Goal: Register for event/course: Sign up to attend an event or enroll in a course

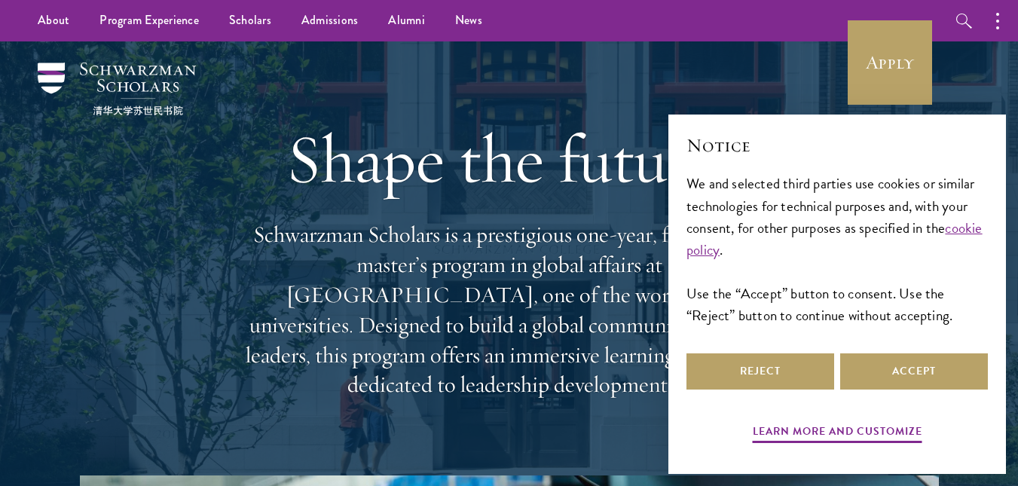
drag, startPoint x: 0, startPoint y: 0, endPoint x: 84, endPoint y: 281, distance: 293.4
click at [84, 281] on div "Shape the future. Schwarzman Scholars is a prestigious one-year, fully funded m…" at bounding box center [508, 258] width 867 height 434
click at [887, 371] on button "Accept" at bounding box center [914, 371] width 148 height 36
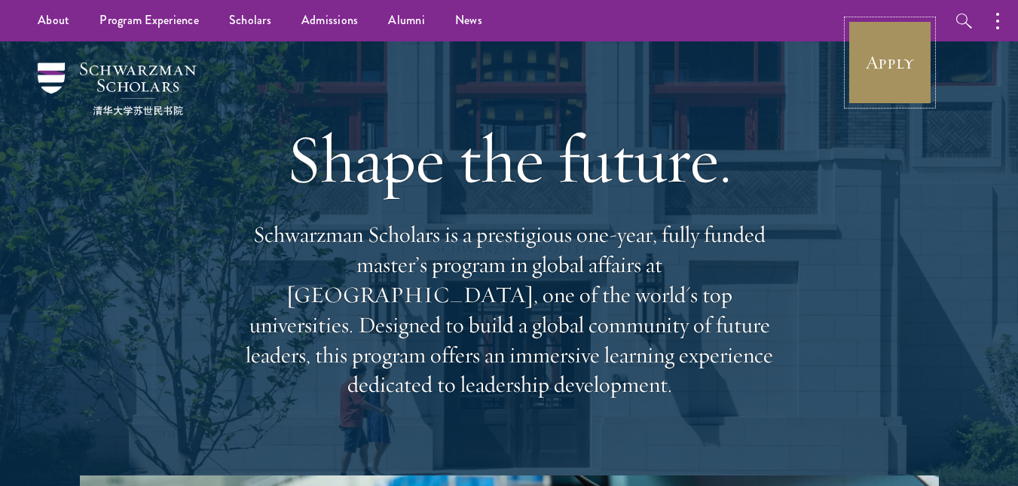
click at [907, 58] on link "Apply" at bounding box center [889, 62] width 84 height 84
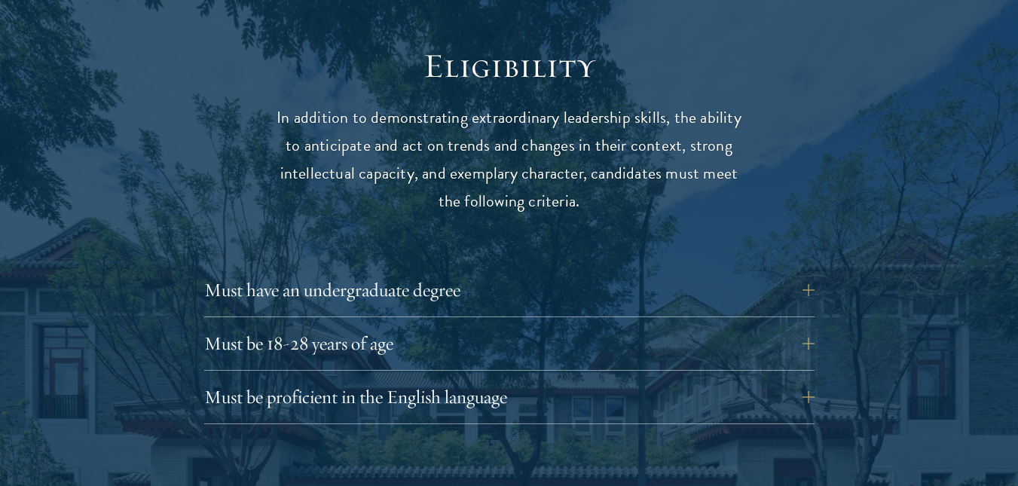
scroll to position [2000, 0]
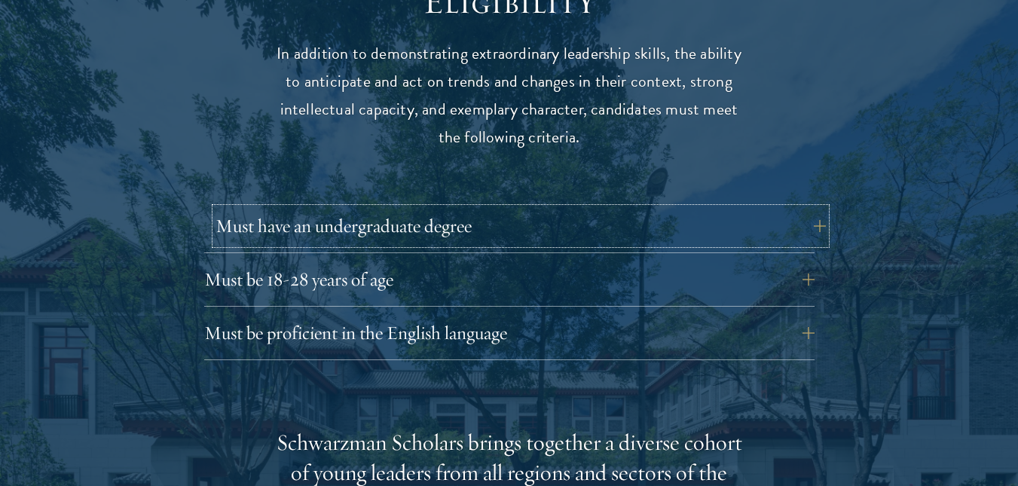
click at [295, 208] on button "Must have an undergraduate degree" at bounding box center [520, 226] width 610 height 36
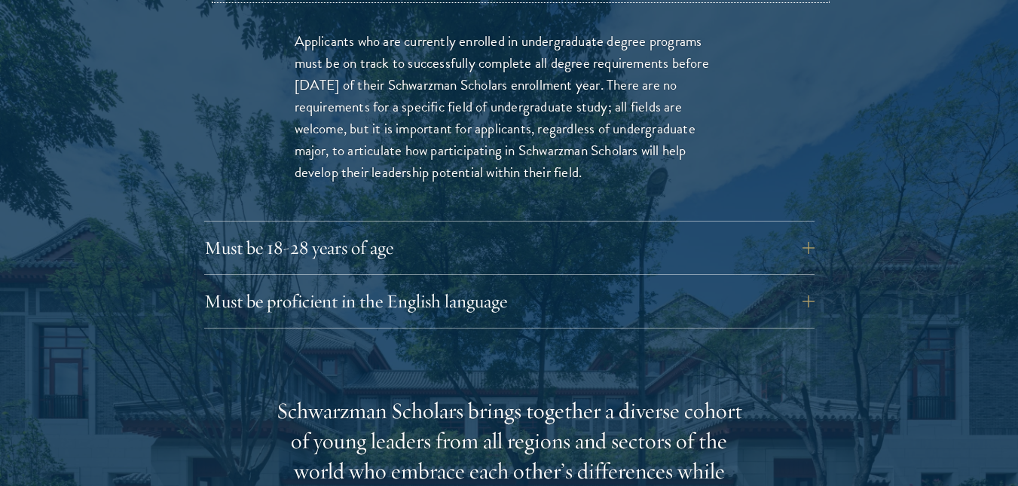
scroll to position [2246, 0]
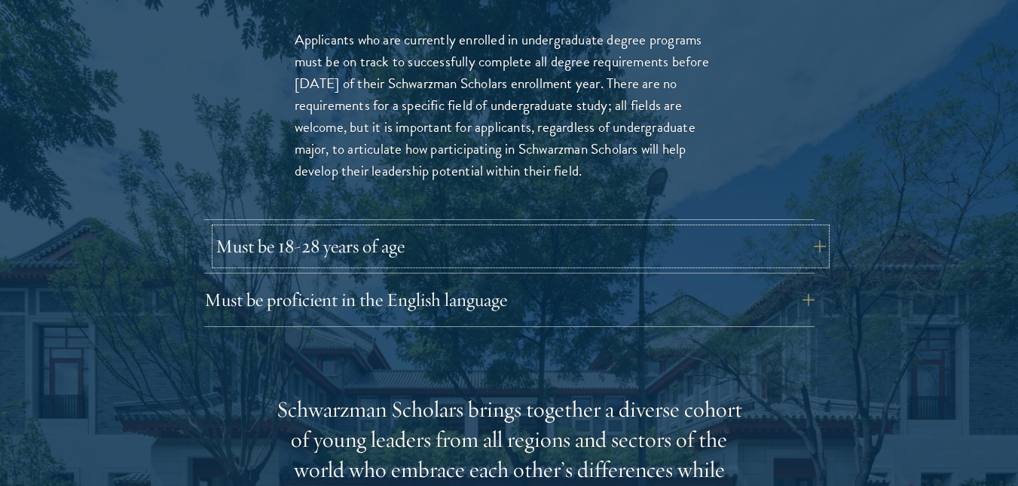
click at [297, 228] on button "Must be 18-28 years of age" at bounding box center [520, 246] width 610 height 36
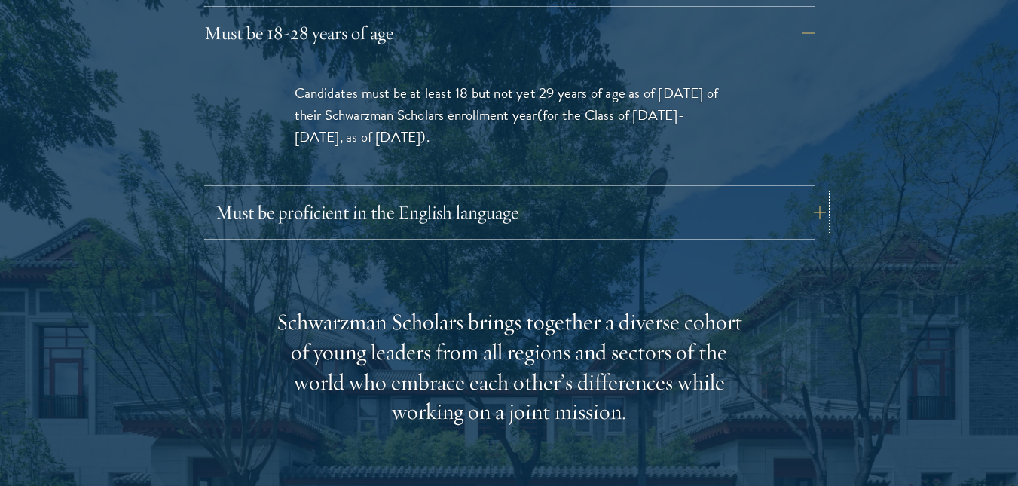
click at [307, 194] on button "Must be proficient in the English language" at bounding box center [520, 212] width 610 height 36
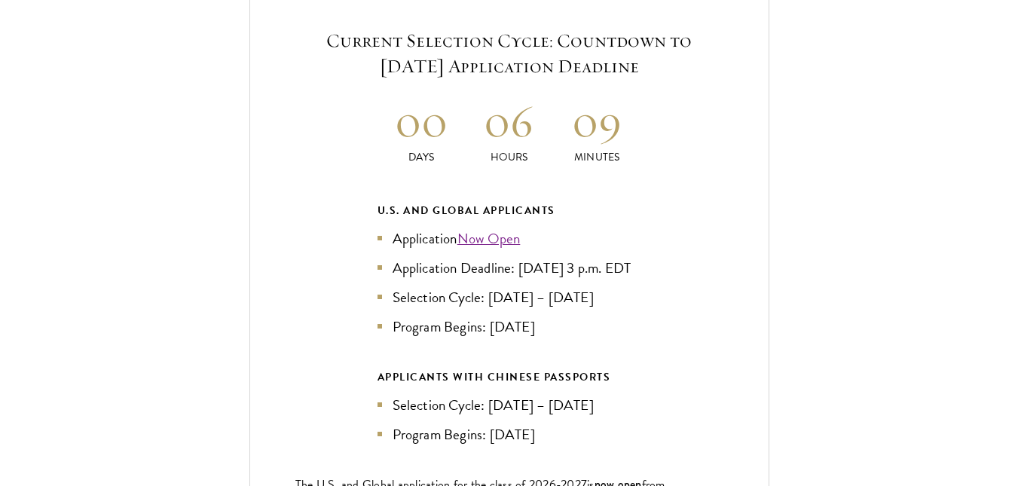
scroll to position [3642, 0]
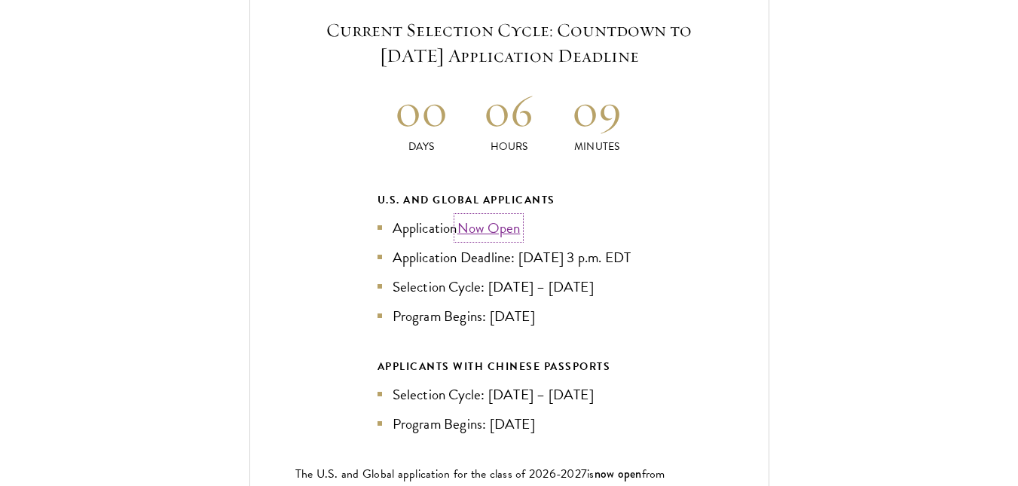
click at [501, 217] on link "Now Open" at bounding box center [488, 228] width 63 height 22
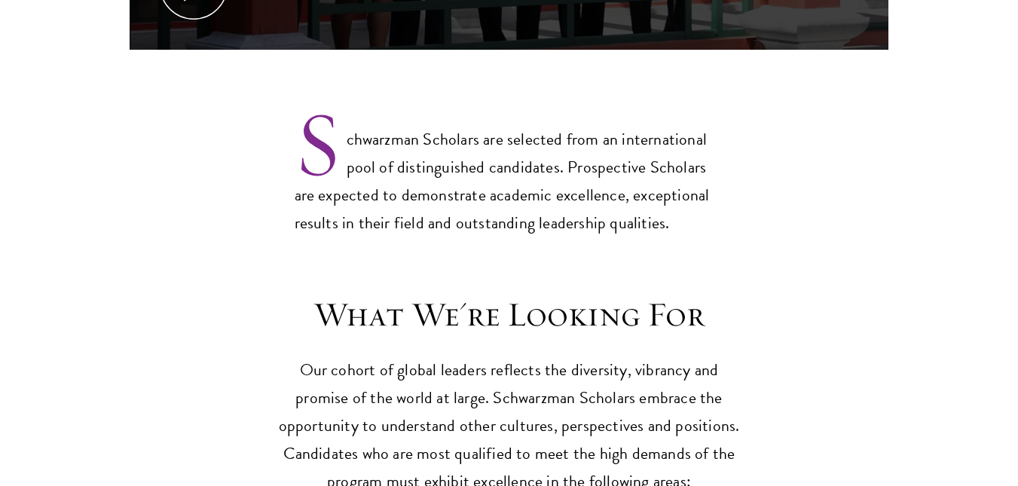
scroll to position [1173, 0]
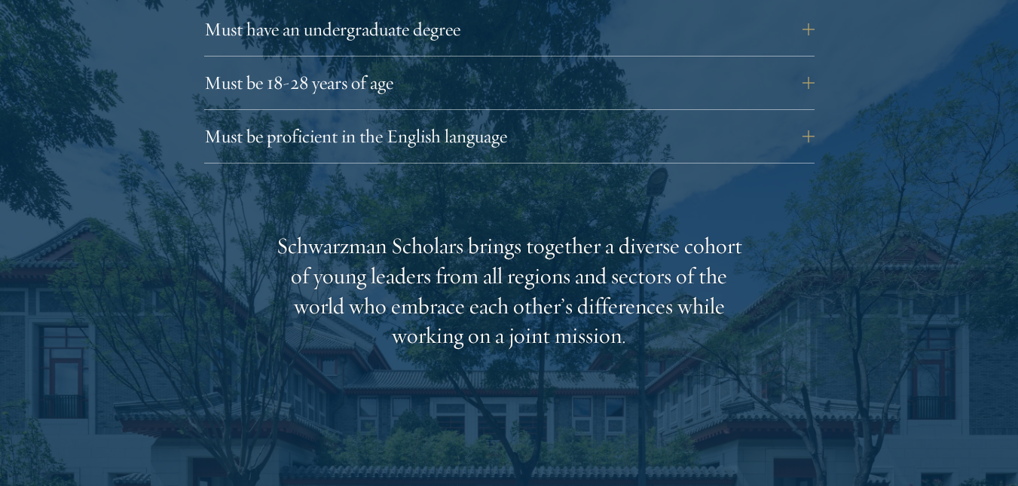
scroll to position [2199, 0]
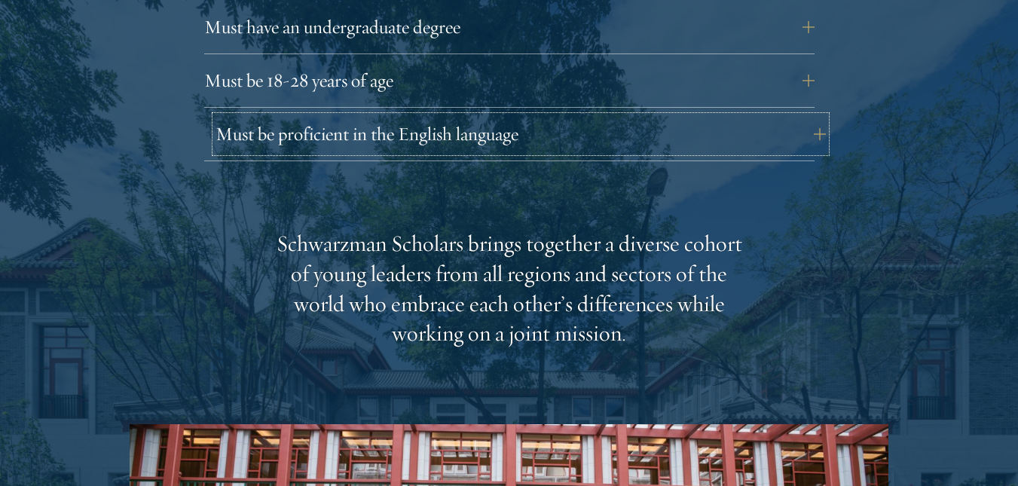
click at [347, 116] on button "Must be proficient in the English language" at bounding box center [520, 134] width 610 height 36
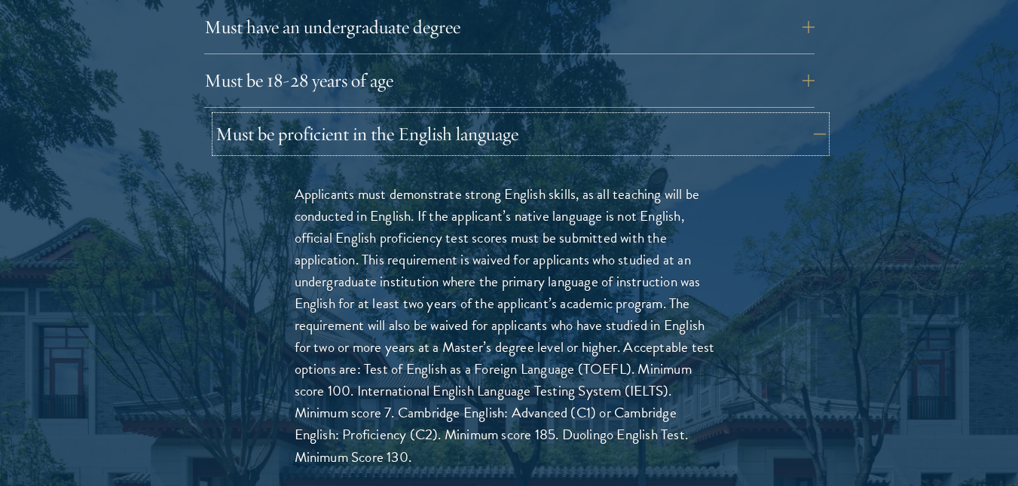
click at [347, 116] on button "Must be proficient in the English language" at bounding box center [520, 134] width 610 height 36
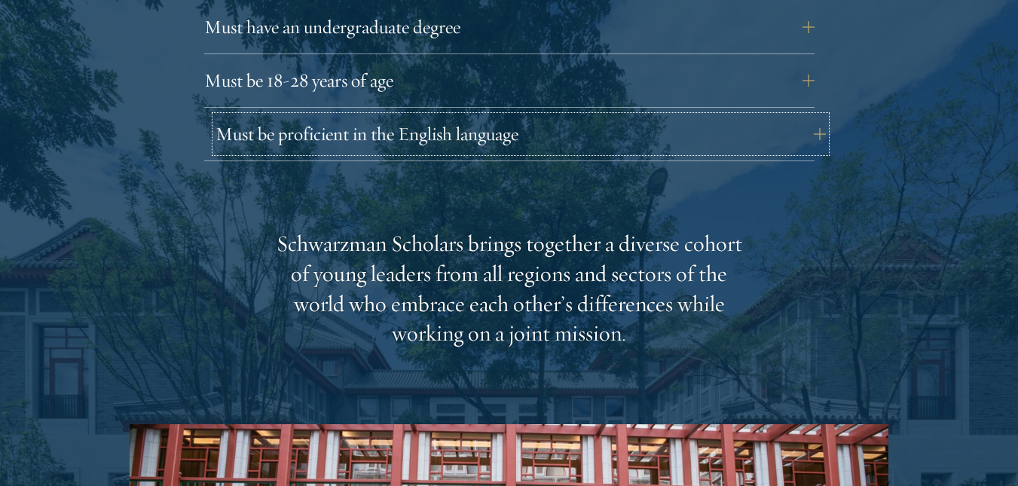
click at [347, 116] on button "Must be proficient in the English language" at bounding box center [520, 134] width 610 height 36
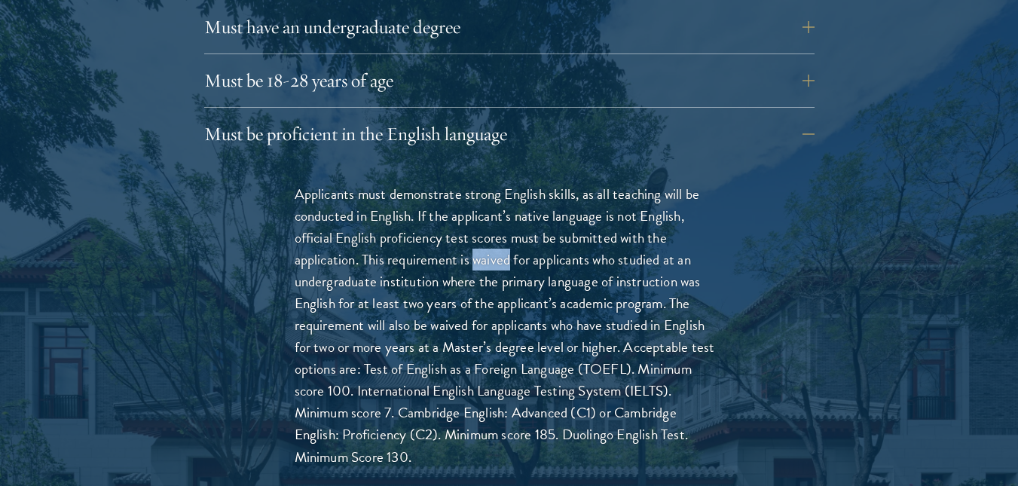
drag, startPoint x: 474, startPoint y: 228, endPoint x: 510, endPoint y: 227, distance: 36.2
click at [510, 227] on p "Applicants must demonstrate strong English skills, as all teaching will be cond…" at bounding box center [509, 325] width 429 height 285
copy p "waived"
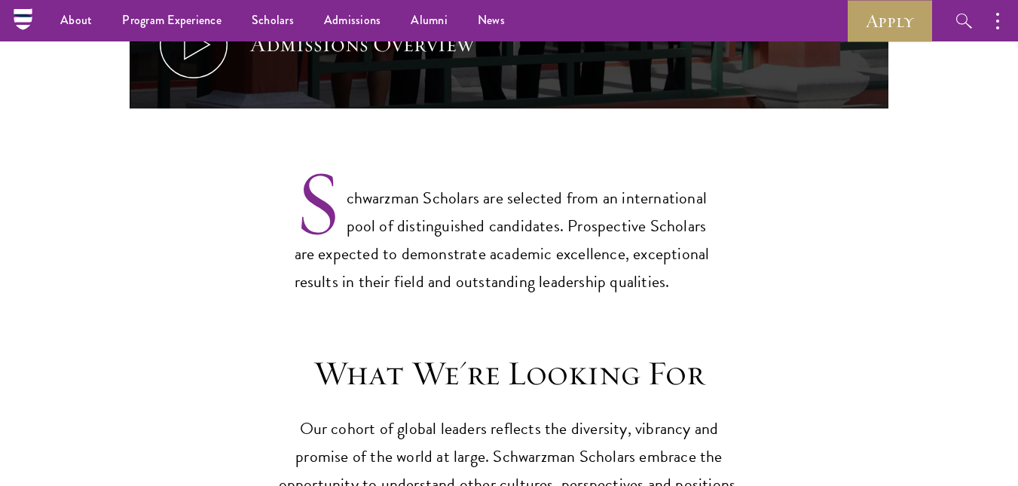
scroll to position [1069, 0]
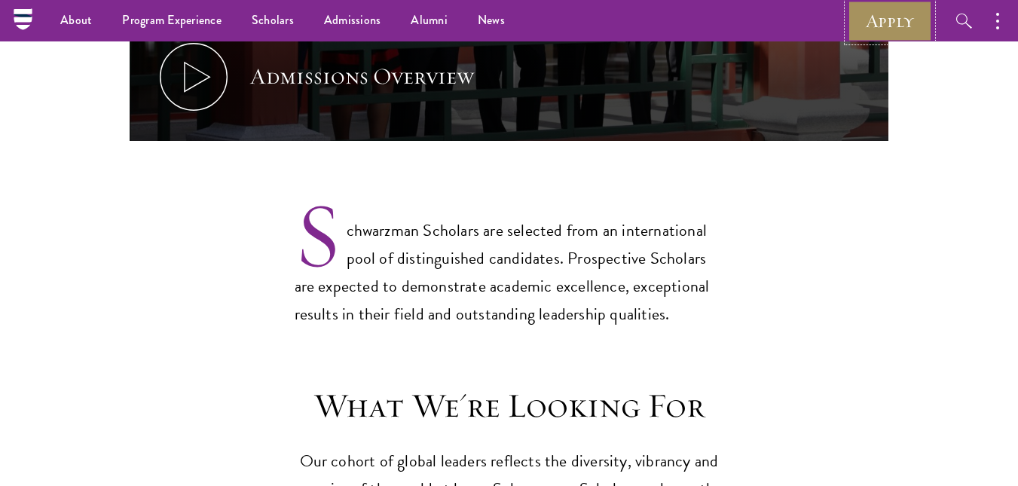
click at [864, 38] on link "Apply" at bounding box center [889, 20] width 84 height 41
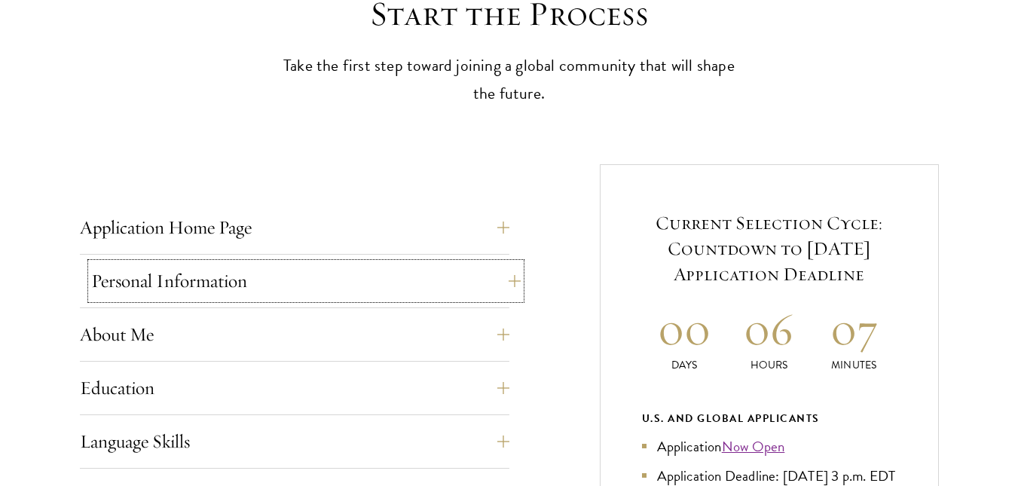
click at [350, 295] on button "Personal Information" at bounding box center [305, 281] width 429 height 36
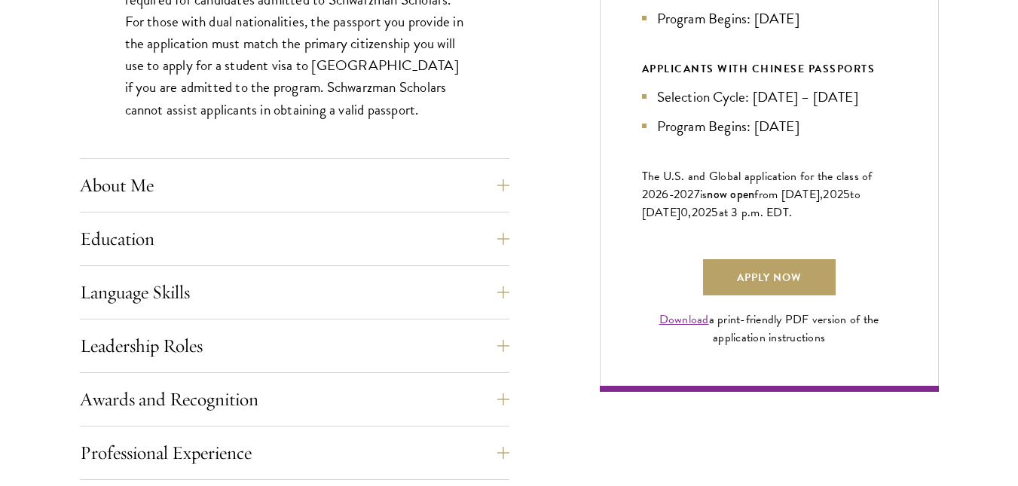
scroll to position [1002, 0]
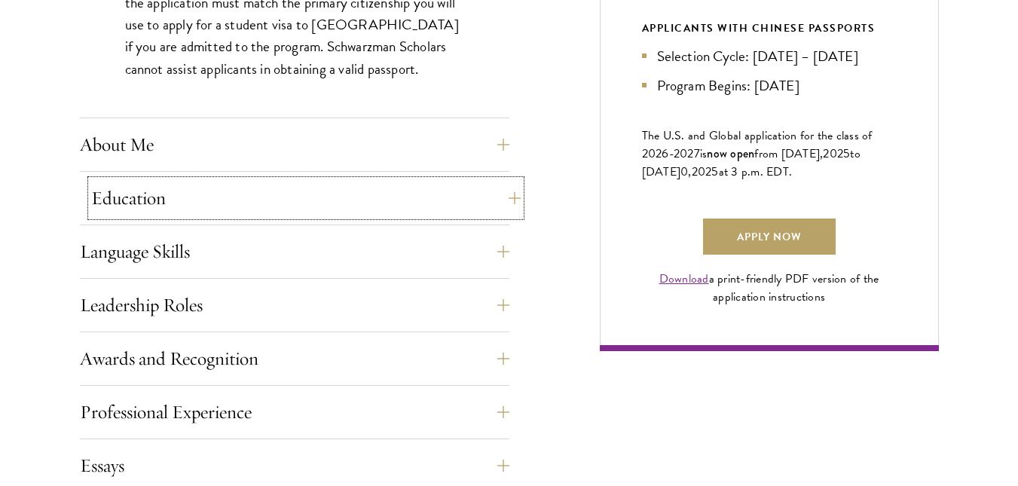
click at [288, 202] on button "Education" at bounding box center [305, 198] width 429 height 36
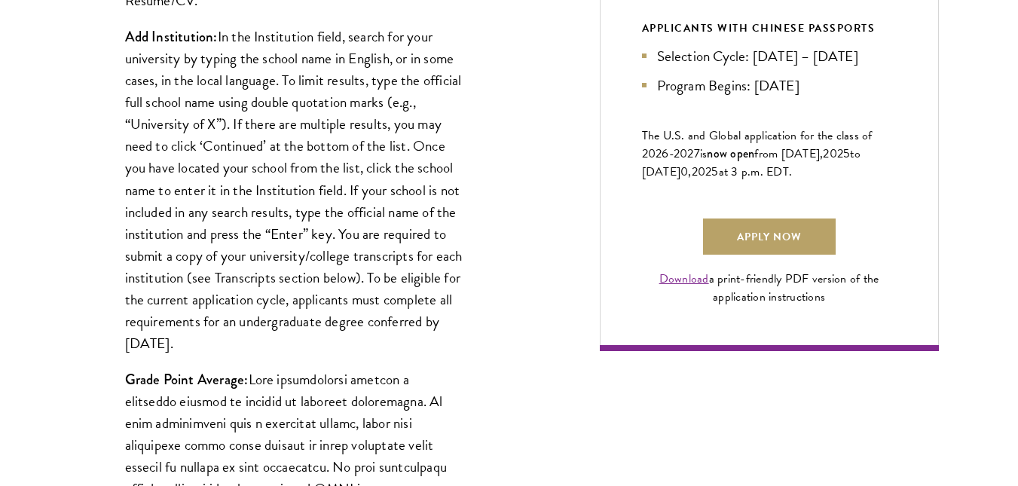
drag, startPoint x: 288, startPoint y: 202, endPoint x: 204, endPoint y: 89, distance: 140.6
click at [204, 89] on p "Add Institution: In the Institution field, search for your university by typing…" at bounding box center [294, 190] width 339 height 328
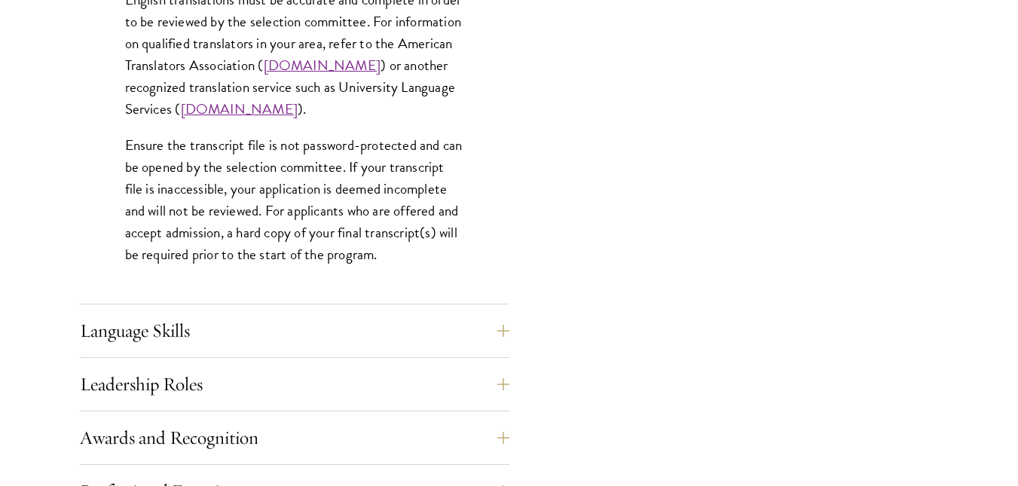
scroll to position [2373, 0]
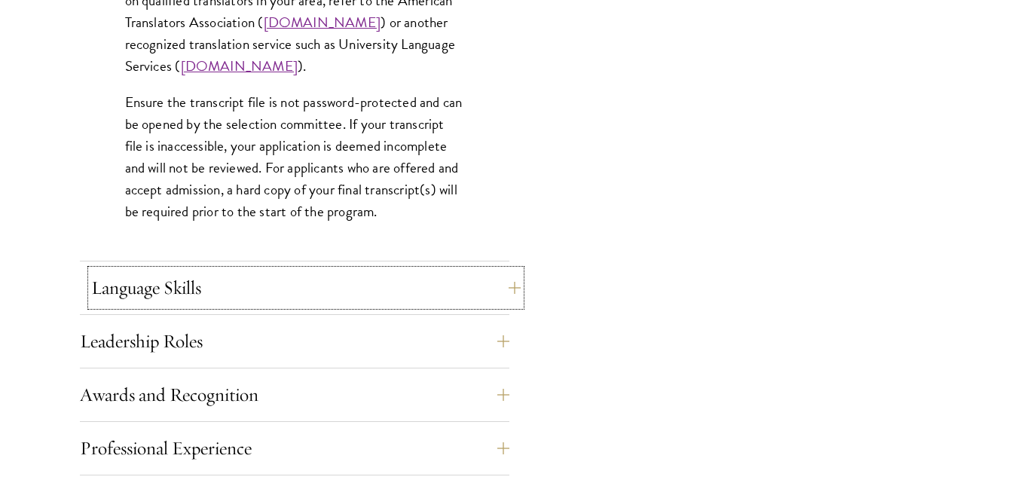
click at [248, 293] on button "Language Skills" at bounding box center [305, 288] width 429 height 36
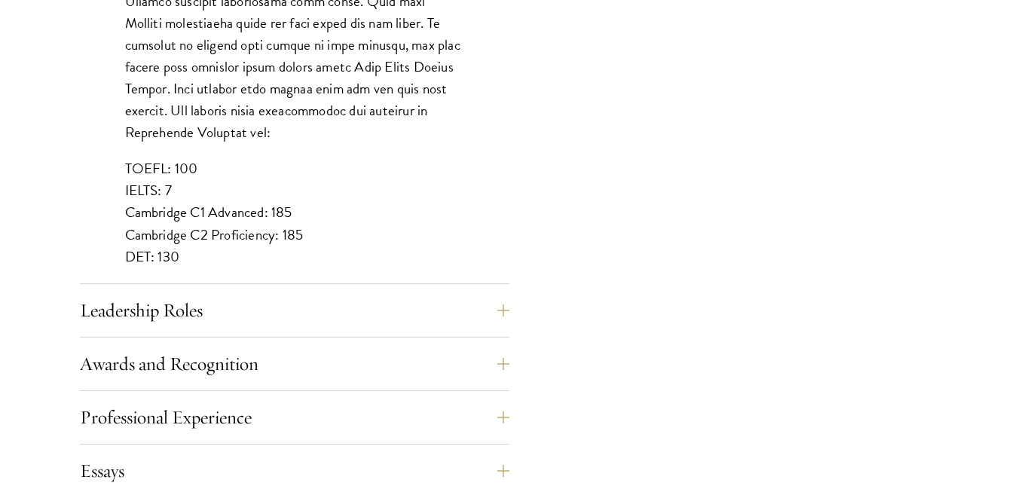
scroll to position [1406, 0]
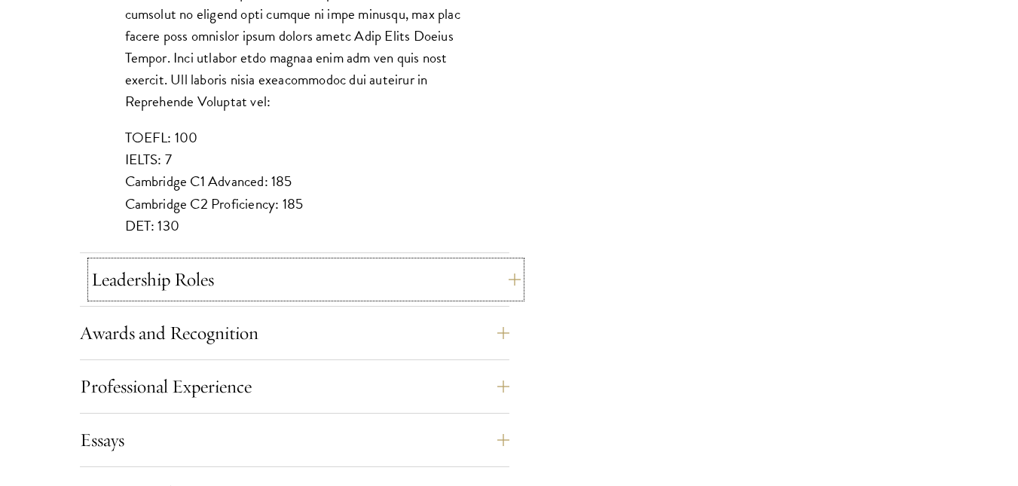
click at [246, 290] on button "Leadership Roles" at bounding box center [305, 279] width 429 height 36
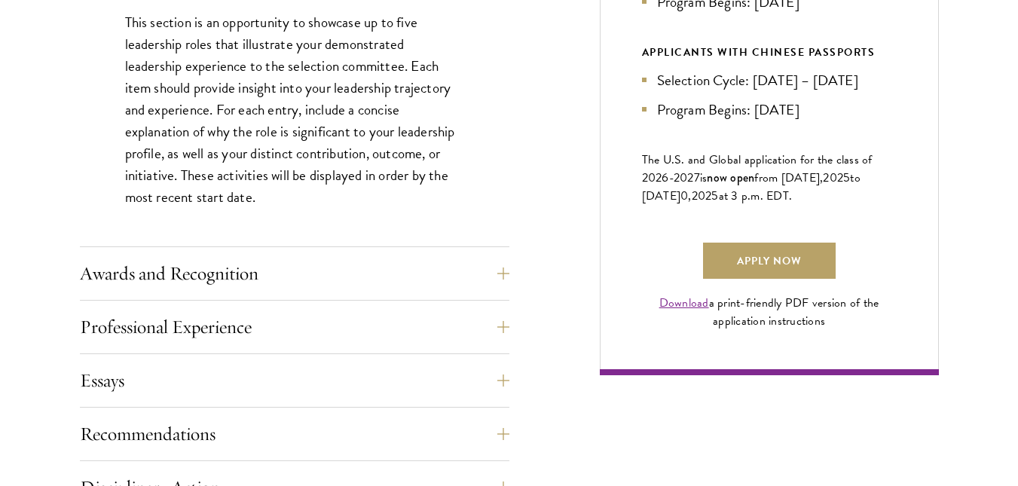
scroll to position [978, 0]
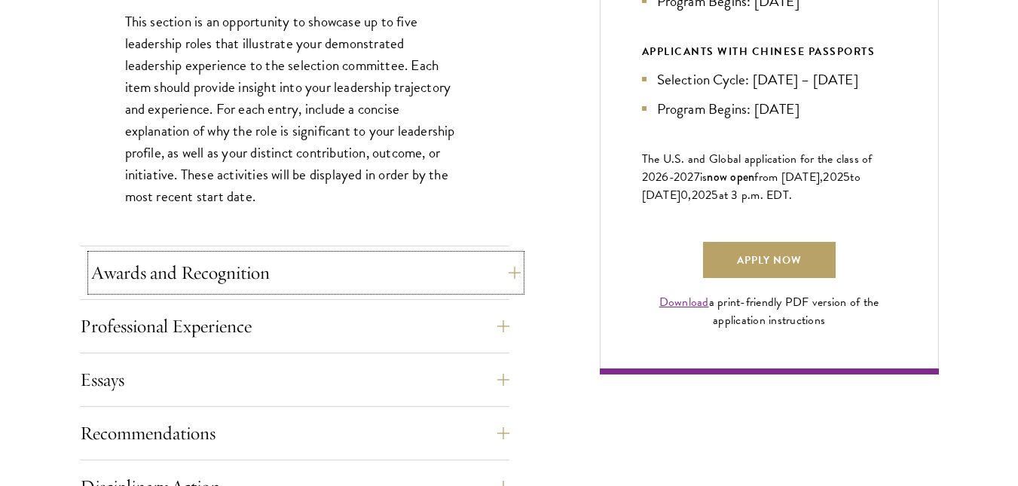
click at [246, 289] on button "Awards and Recognition" at bounding box center [305, 273] width 429 height 36
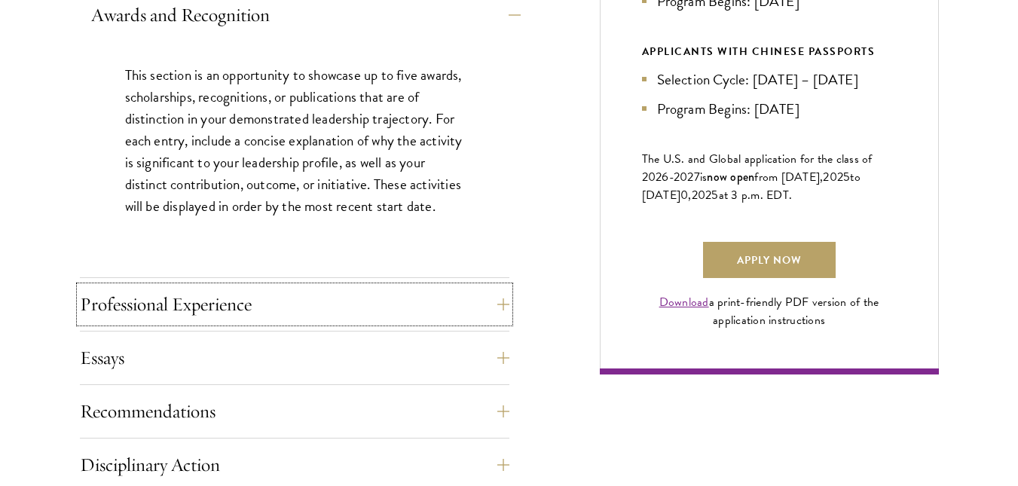
click at [246, 289] on button "Professional Experience" at bounding box center [294, 304] width 429 height 36
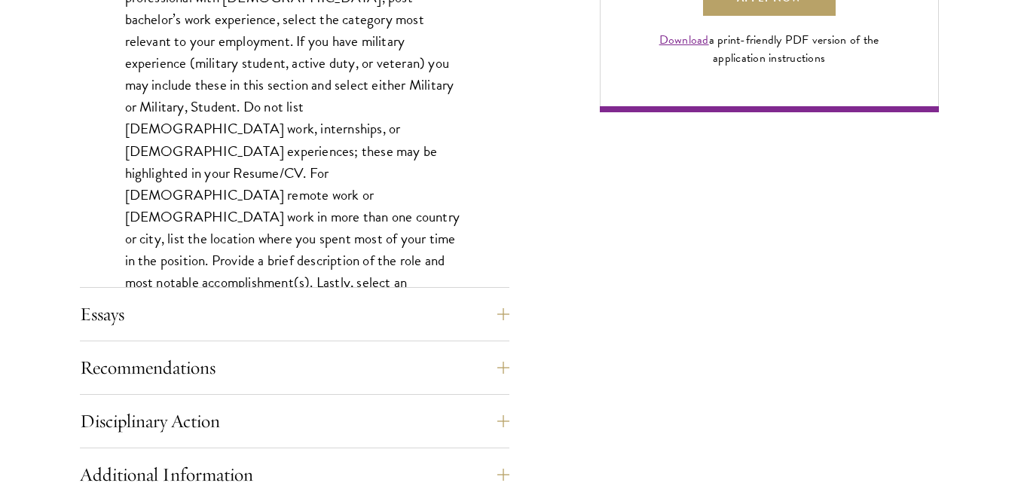
scroll to position [1242, 0]
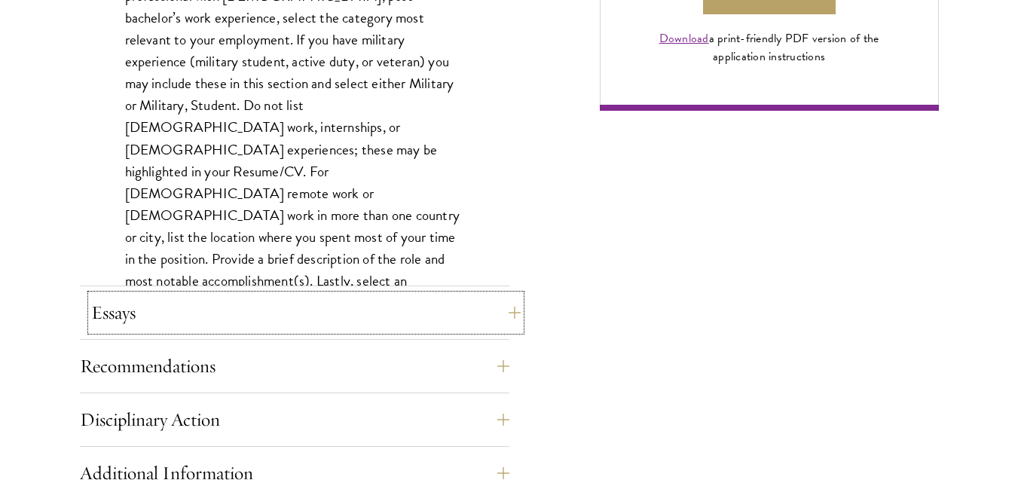
click at [243, 311] on button "Essays" at bounding box center [305, 313] width 429 height 36
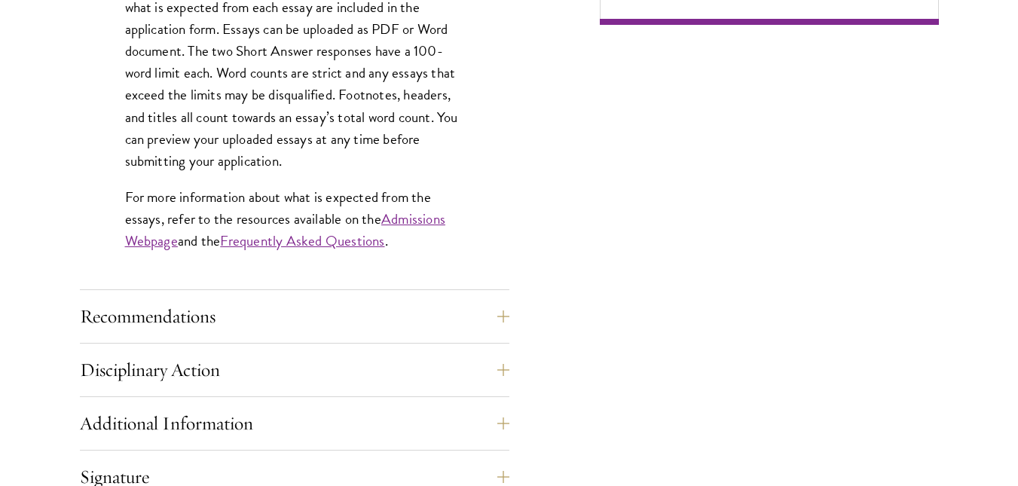
scroll to position [1359, 0]
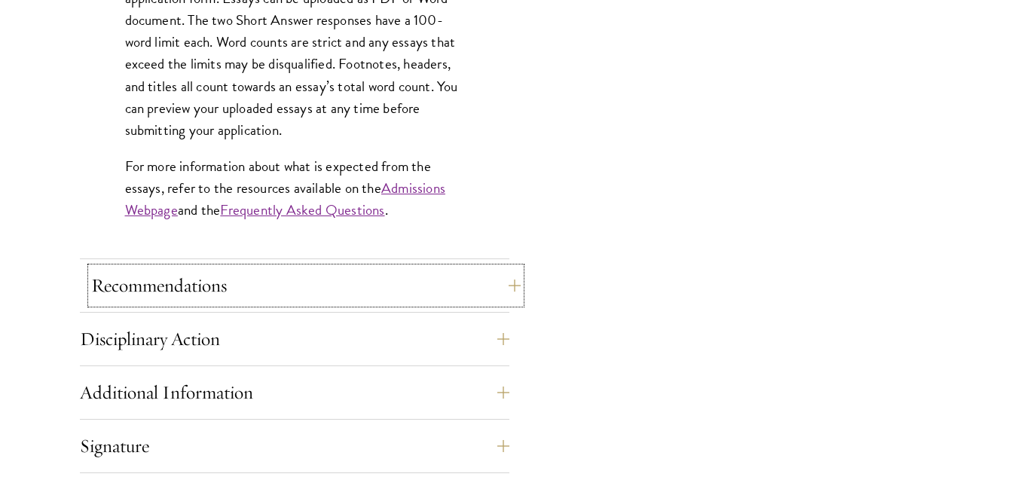
click at [226, 289] on button "Recommendations" at bounding box center [305, 285] width 429 height 36
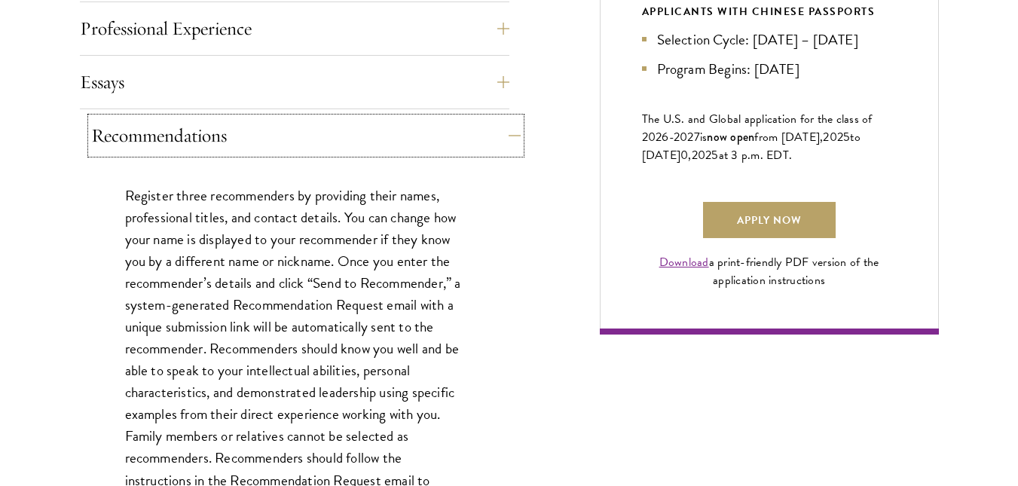
scroll to position [1019, 0]
